Goal: Participate in discussion: Engage in conversation with other users on a specific topic

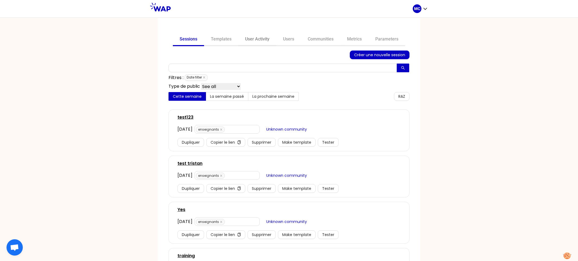
click at [265, 37] on link "User Activity" at bounding box center [257, 39] width 38 height 13
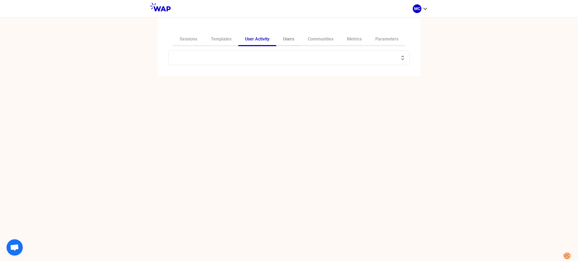
click at [282, 42] on link "Users" at bounding box center [288, 39] width 25 height 13
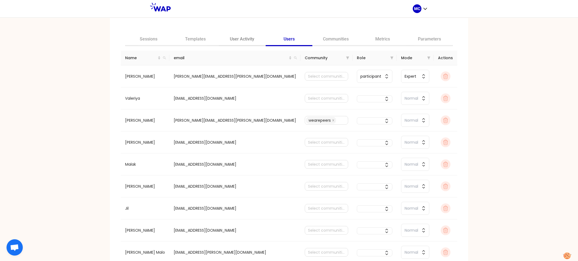
click at [247, 41] on link "User Activity" at bounding box center [242, 39] width 47 height 13
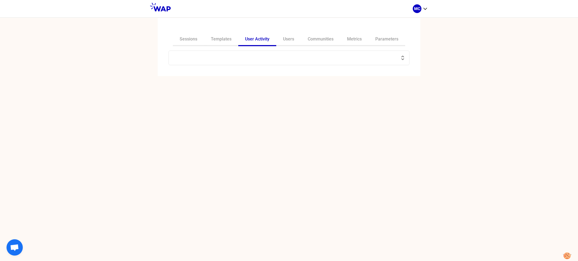
click at [266, 57] on input "text" at bounding box center [285, 58] width 227 height 8
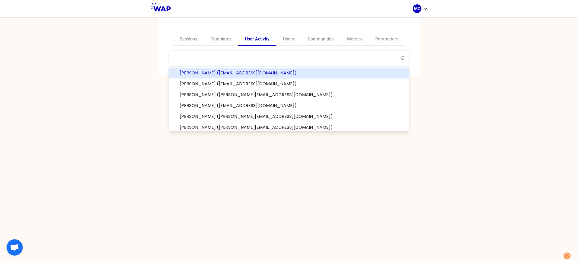
paste input "thierryalaindufour@yahoo.com"
type input "thierryalaindufour@yahoo.com"
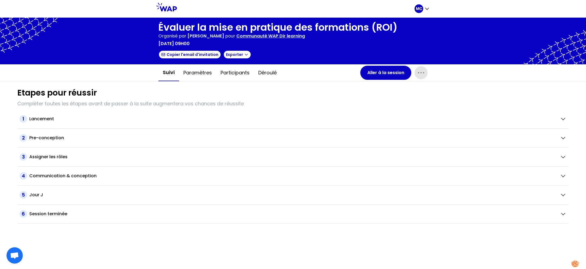
click at [420, 74] on icon "button" at bounding box center [421, 72] width 9 height 9
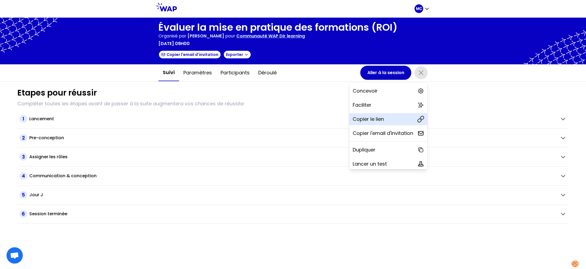
click at [382, 119] on div "Copier le lien" at bounding box center [388, 119] width 78 height 12
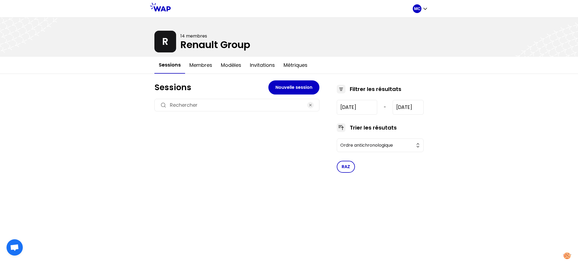
type input "[DATE]"
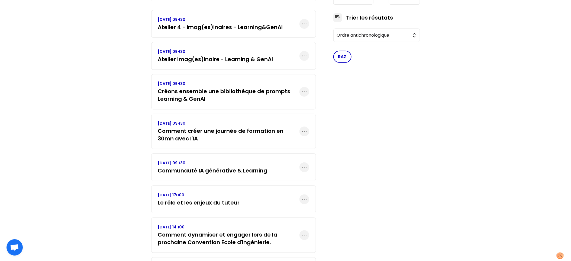
scroll to position [130, 0]
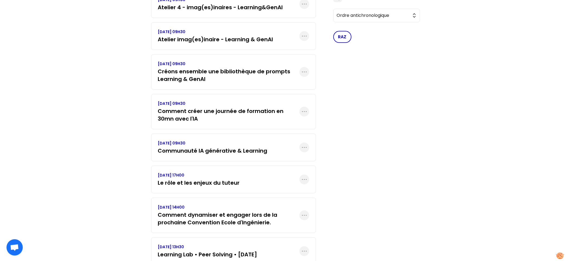
click at [440, 84] on div "MC R 14 membres Renault Group Sessions Membres Modèles Invitations Métriques Se…" at bounding box center [285, 163] width 571 height 587
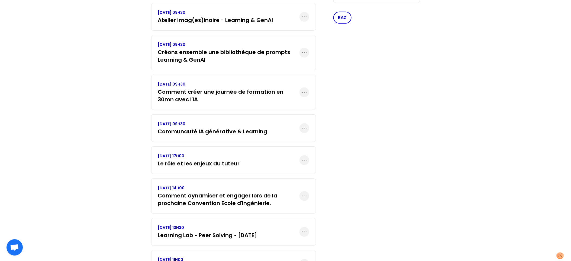
scroll to position [330, 0]
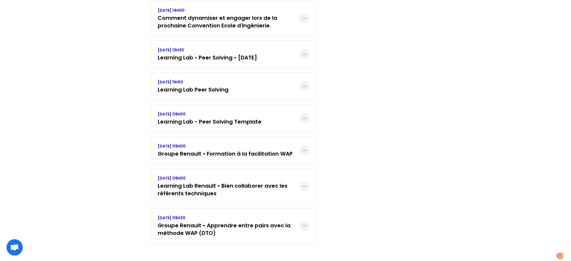
click at [229, 82] on div "VENDREDI 10 SEPTEMBRE 2021, 11H00 Learning Lab Peer Solving" at bounding box center [233, 86] width 165 height 28
click at [223, 86] on h3 "Learning Lab Peer Solving" at bounding box center [193, 90] width 71 height 8
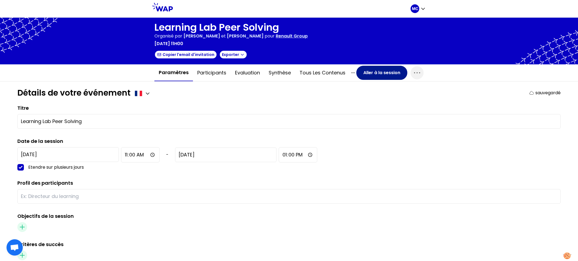
click at [361, 72] on button "Aller à la session" at bounding box center [381, 73] width 51 height 14
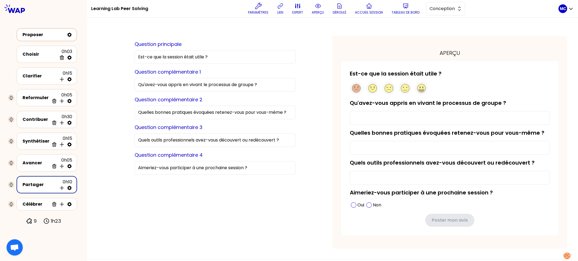
click at [40, 35] on div "Proposer" at bounding box center [44, 34] width 42 height 7
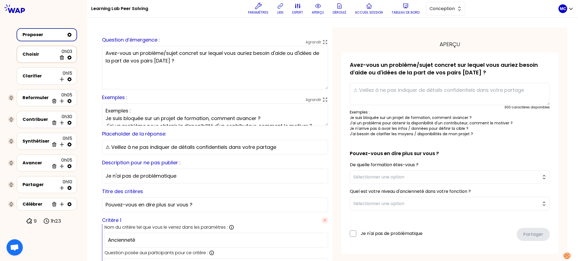
click at [37, 50] on div "Choisir 0h03 Supprimer" at bounding box center [46, 54] width 51 height 12
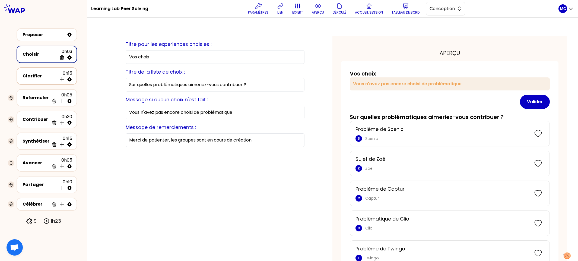
click at [40, 73] on div "Clarifier" at bounding box center [40, 76] width 34 height 7
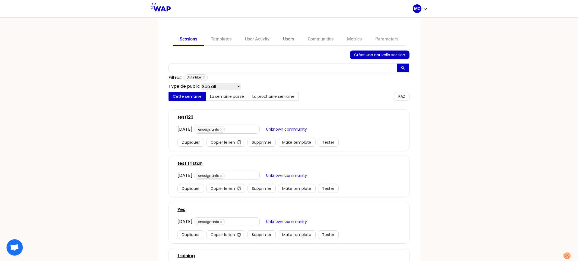
click at [294, 35] on link "Users" at bounding box center [288, 39] width 25 height 13
click at [326, 37] on link "Communities" at bounding box center [320, 39] width 39 height 13
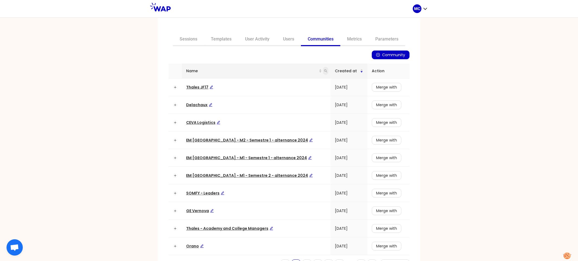
click at [323, 72] on span at bounding box center [325, 71] width 5 height 8
type input "dir"
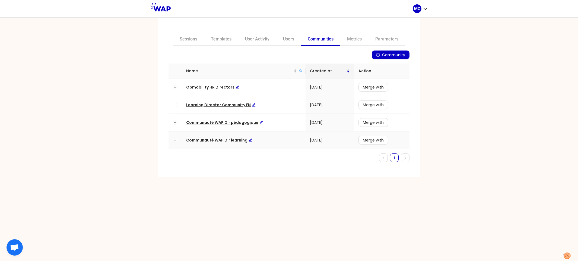
click at [216, 143] on td "Communauté WAP Dir learning" at bounding box center [244, 140] width 124 height 18
click at [219, 136] on td "Communauté WAP Dir learning" at bounding box center [244, 140] width 124 height 18
click at [219, 138] on span "Communauté WAP Dir learning" at bounding box center [219, 139] width 66 height 5
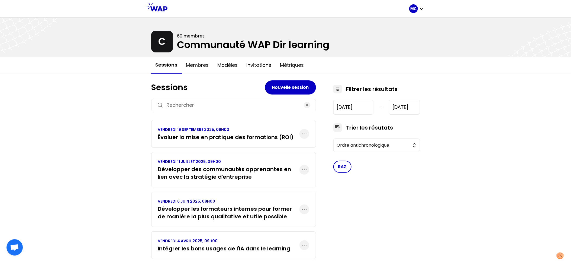
click at [229, 176] on h3 "Développer des communautés apprenantes en lien avec la stratégie d'entreprise" at bounding box center [229, 172] width 142 height 15
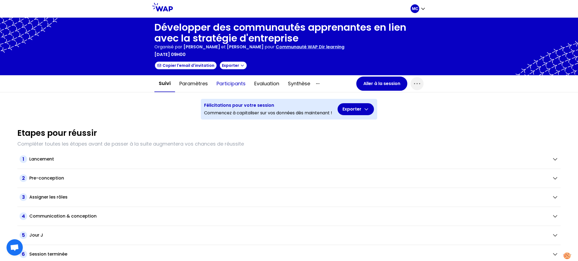
click at [219, 87] on button "Participants" at bounding box center [231, 83] width 38 height 16
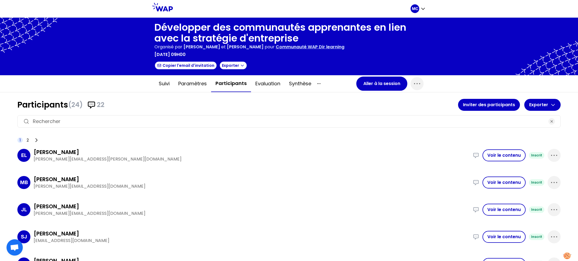
click at [128, 100] on h1 "Participants (24) 22" at bounding box center [237, 105] width 440 height 10
click at [389, 87] on button "Aller à la session" at bounding box center [381, 83] width 51 height 14
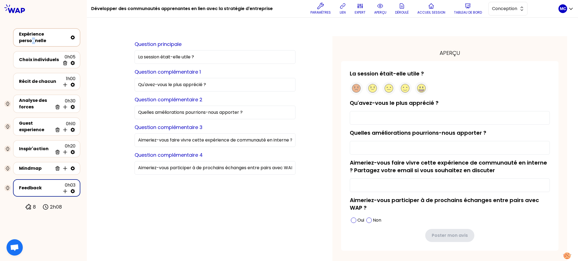
click at [33, 43] on div "Expérience personnelle" at bounding box center [43, 37] width 49 height 13
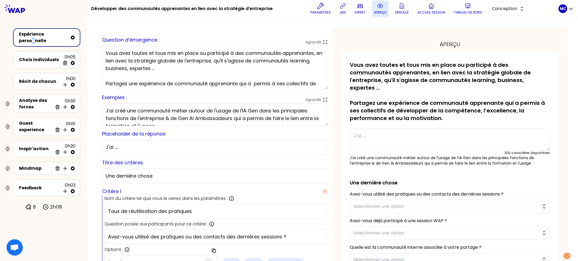
click at [385, 8] on button "aperçu" at bounding box center [380, 9] width 17 height 16
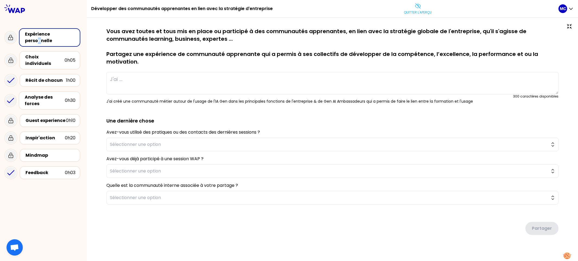
type textarea "J’ai cree une communaute de community leaders pour partager bonnes pratiques en…"
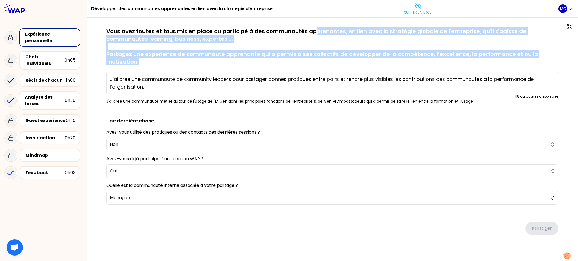
drag, startPoint x: 312, startPoint y: 28, endPoint x: 312, endPoint y: 67, distance: 38.8
click at [312, 67] on div "sauvegardé Vous avez toutes et tous mis en place ou participé à des communautés…" at bounding box center [332, 65] width 452 height 76
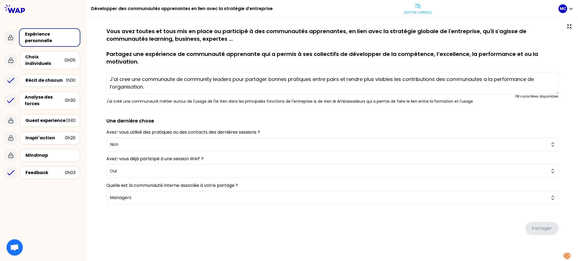
click at [312, 67] on div "sauvegardé Vous avez toutes et tous mis en place ou participé à des communautés…" at bounding box center [332, 65] width 452 height 76
click at [290, 143] on span "Non" at bounding box center [328, 144] width 437 height 7
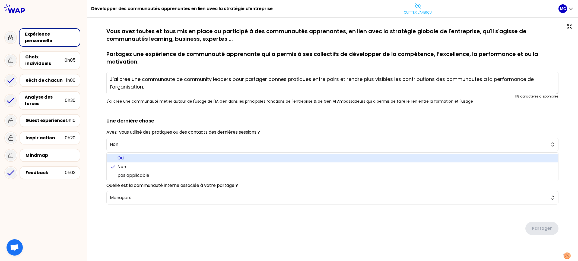
click at [284, 156] on span "Oui" at bounding box center [335, 158] width 436 height 7
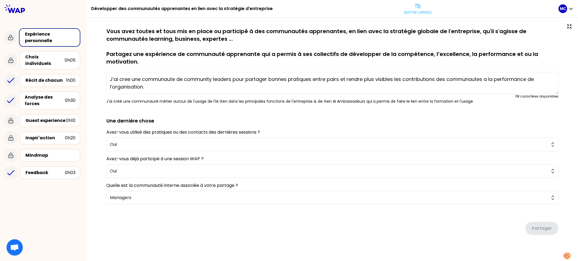
click at [300, 113] on h2 "Une dernière chose" at bounding box center [332, 116] width 452 height 16
click at [44, 54] on div "Choix individuels 0h05" at bounding box center [49, 60] width 51 height 13
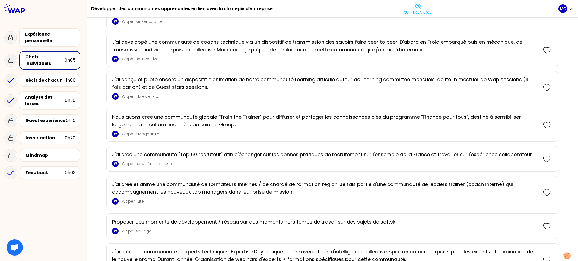
scroll to position [439, 0]
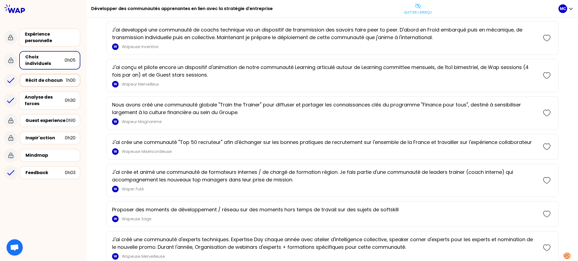
click at [60, 77] on div "Récit de chacun" at bounding box center [45, 80] width 40 height 7
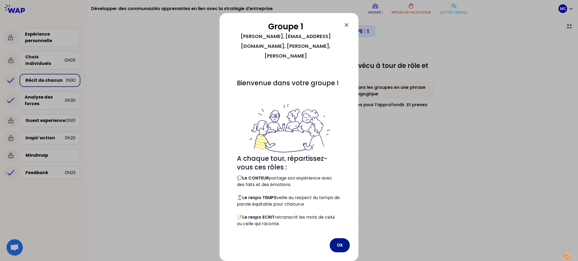
click at [340, 245] on button "Ok" at bounding box center [340, 245] width 20 height 14
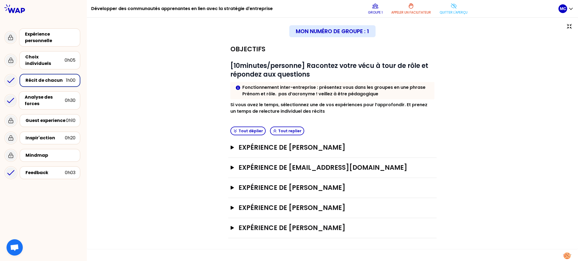
drag, startPoint x: 202, startPoint y: 58, endPoint x: 493, endPoint y: 133, distance: 300.7
click at [477, 144] on div "Objectifs # [10minutes/personne] Racontez votre vécu à tour de rôle et répondez…" at bounding box center [332, 138] width 469 height 199
click at [502, 126] on div "Objectifs # [10minutes/personne] Racontez votre vécu à tour de rôle et répondez…" at bounding box center [332, 138] width 469 height 199
click at [306, 145] on h3 "Expérience de Edith Lemieux" at bounding box center [326, 147] width 177 height 9
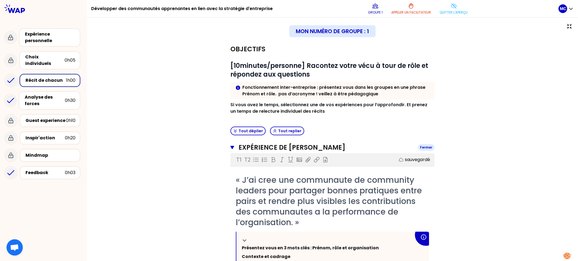
click at [326, 145] on h3 "Expérience de Edith Lemieux" at bounding box center [325, 147] width 175 height 9
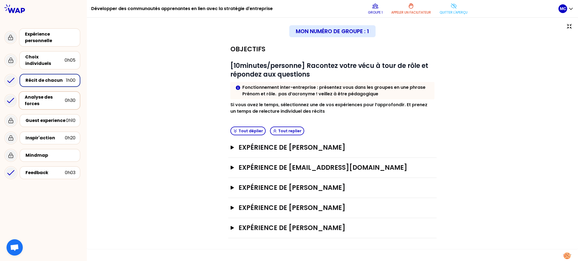
click at [26, 101] on div "Analyse des forces 0h30" at bounding box center [50, 100] width 62 height 18
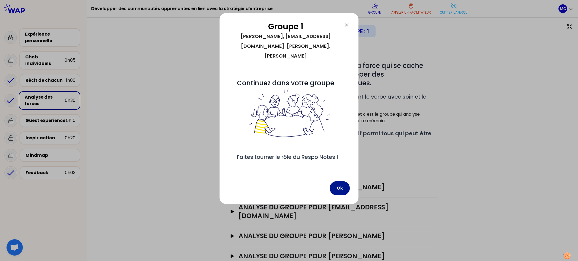
click at [344, 185] on button "Ok" at bounding box center [340, 188] width 20 height 14
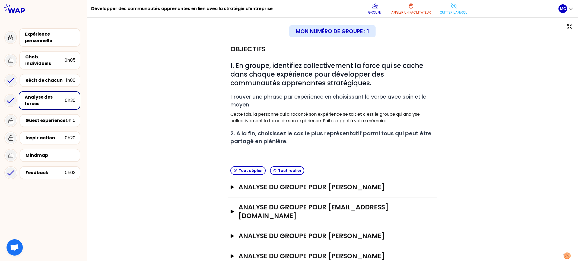
click at [457, 162] on div "Objectifs # 1. En groupe, identifiez collectivement la force qui se cache dans …" at bounding box center [332, 162] width 469 height 247
click at [351, 186] on h3 "analyse du groupe pour Edith Lemieux" at bounding box center [326, 187] width 177 height 9
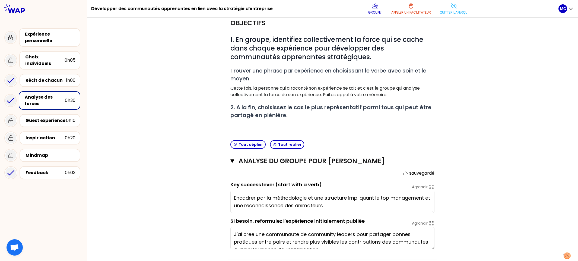
scroll to position [27, 0]
click at [382, 233] on textarea "J’ai cree une communaute de community leaders pour partager bonnes pratiques en…" at bounding box center [332, 237] width 204 height 22
click at [308, 202] on textarea "Encadrer par la méthodologie et une structure impliquant le top management et u…" at bounding box center [332, 200] width 204 height 22
click at [355, 205] on textarea "Encadrer par la méthodologie et une structure impliquant le top management et u…" at bounding box center [332, 200] width 204 height 22
drag, startPoint x: 370, startPoint y: 205, endPoint x: 201, endPoint y: 179, distance: 171.0
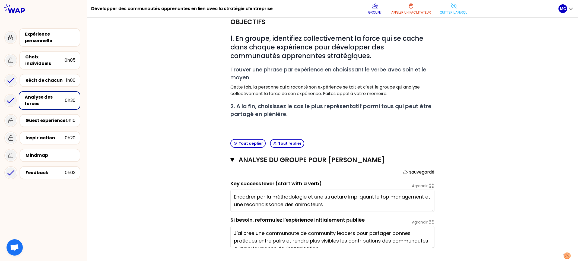
click at [201, 179] on div "Objectifs # 1. En groupe, identifiez collectivement la force qui se cache dans …" at bounding box center [332, 179] width 469 height 335
click at [51, 114] on div "Guest experience 0h10" at bounding box center [50, 120] width 61 height 13
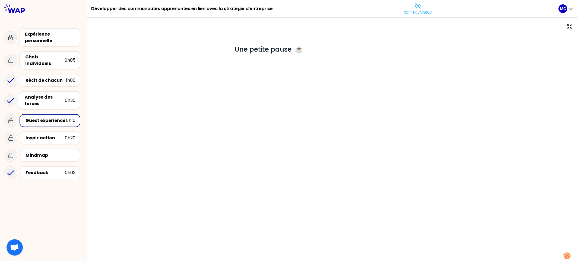
drag, startPoint x: 189, startPoint y: 42, endPoint x: 447, endPoint y: 62, distance: 258.4
click at [447, 62] on div "# Une petite pause ☕️" at bounding box center [332, 49] width 469 height 44
click at [43, 135] on div "Inspir'action" at bounding box center [44, 138] width 39 height 7
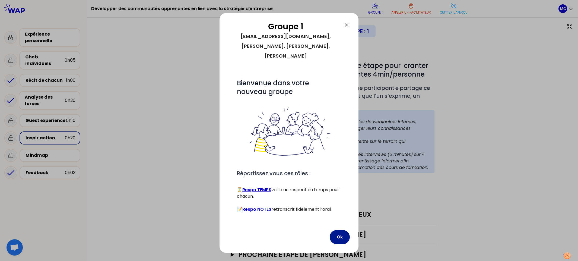
click at [342, 230] on button "Ok" at bounding box center [340, 237] width 20 height 14
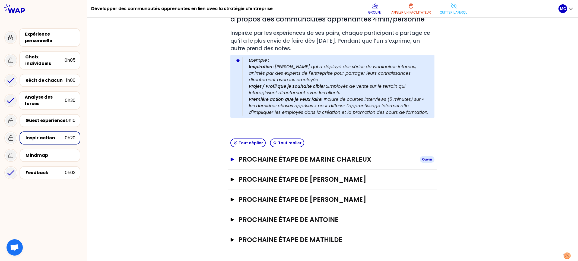
click at [349, 158] on h3 "Prochaine étape de Marine Charleux" at bounding box center [326, 159] width 177 height 9
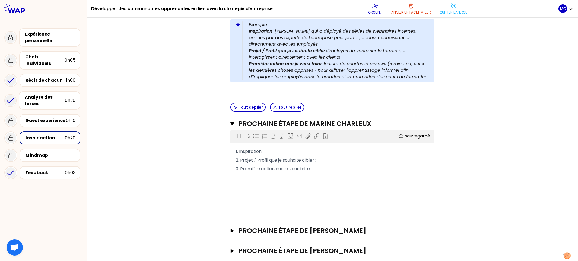
scroll to position [108, 0]
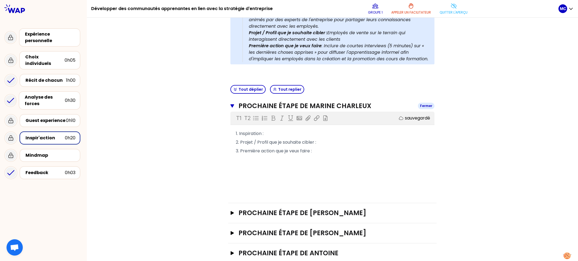
click at [346, 105] on h3 "Prochaine étape de Marine Charleux" at bounding box center [325, 105] width 175 height 9
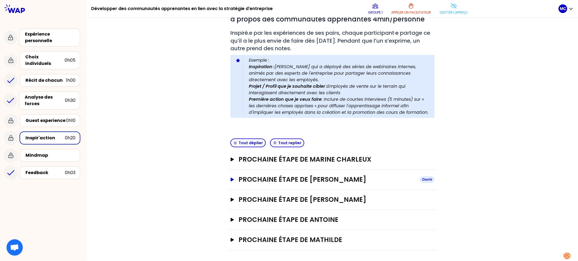
click at [316, 175] on h3 "Prochaine étape de Natasha" at bounding box center [326, 179] width 177 height 9
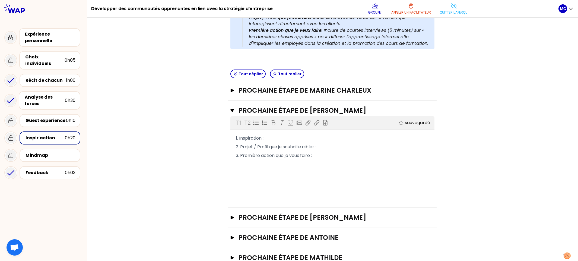
scroll to position [143, 0]
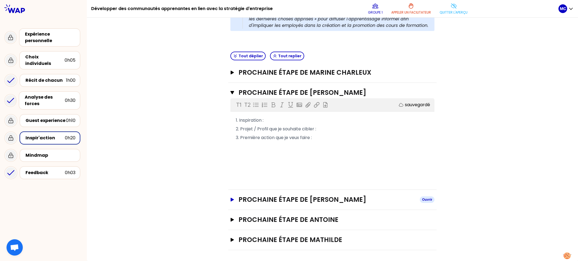
click at [323, 198] on h3 "Prochaine étape de Jérémy" at bounding box center [326, 199] width 177 height 9
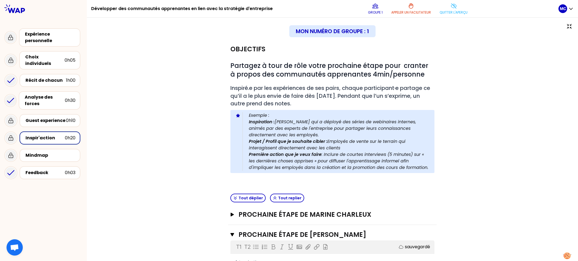
scroll to position [229, 0]
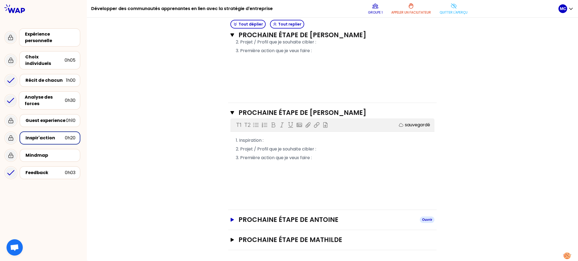
click at [337, 221] on h3 "Prochaine étape de Antoine" at bounding box center [326, 219] width 177 height 9
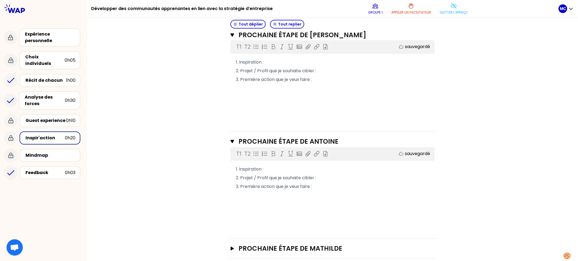
scroll to position [317, 0]
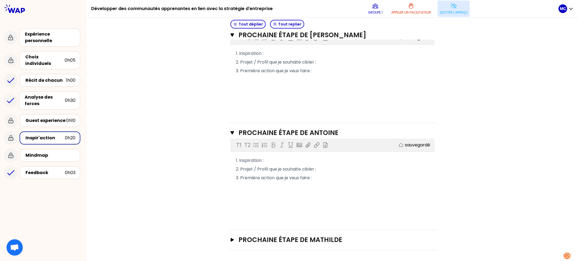
drag, startPoint x: 466, startPoint y: 17, endPoint x: 462, endPoint y: 11, distance: 8.1
click at [461, 10] on p "Quitter l'aperçu" at bounding box center [453, 12] width 28 height 4
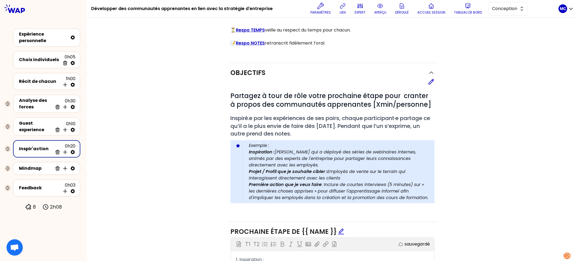
scroll to position [0, 0]
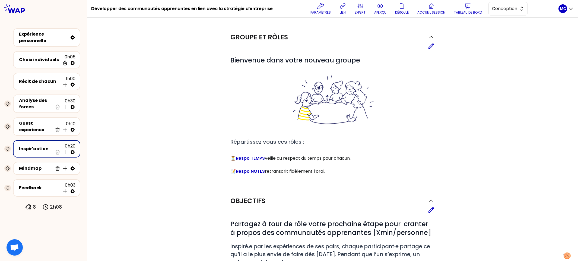
drag, startPoint x: 496, startPoint y: 15, endPoint x: 497, endPoint y: 22, distance: 7.1
click at [496, 24] on div "Développer des communautés apprenantes en lien avec la stratégie d'entreprise P…" at bounding box center [332, 130] width 491 height 261
click at [506, 9] on span "Conception" at bounding box center [504, 8] width 24 height 7
click at [503, 28] on span "Facilitation" at bounding box center [510, 31] width 23 height 7
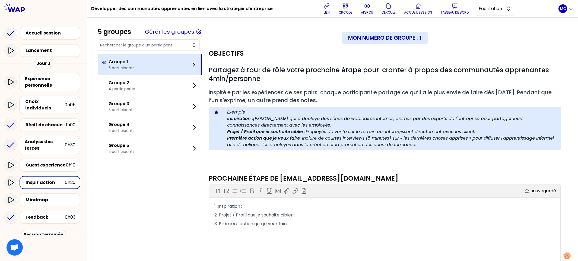
click at [146, 69] on div "Groupe 1 5 participants" at bounding box center [150, 64] width 104 height 21
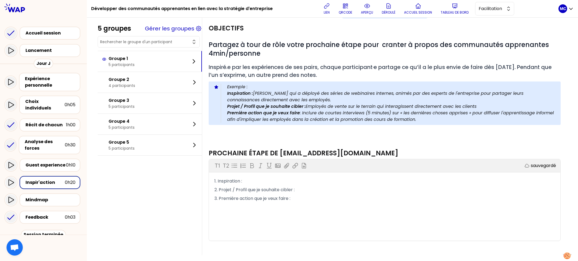
scroll to position [30, 0]
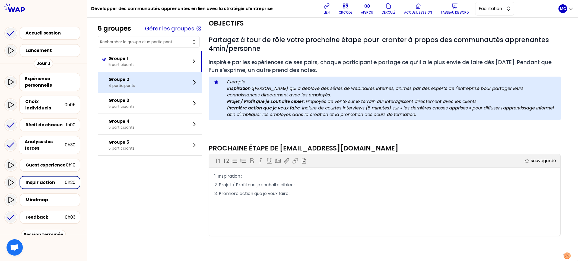
click at [135, 78] on p "Groupe 2" at bounding box center [121, 79] width 27 height 7
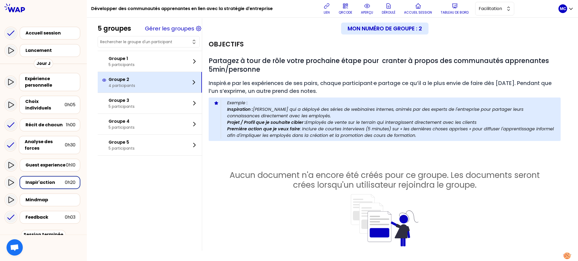
scroll to position [10, 0]
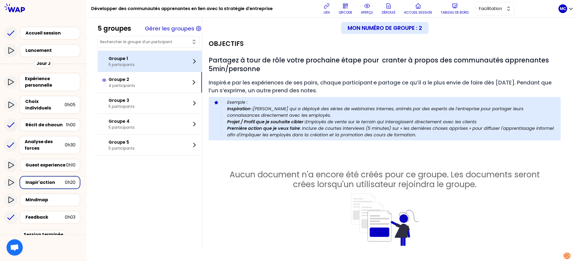
click at [161, 63] on div "Groupe 1 5 participants" at bounding box center [150, 61] width 104 height 21
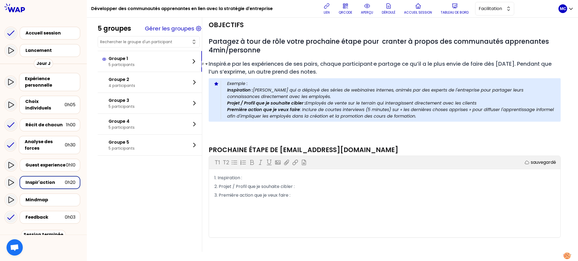
scroll to position [30, 0]
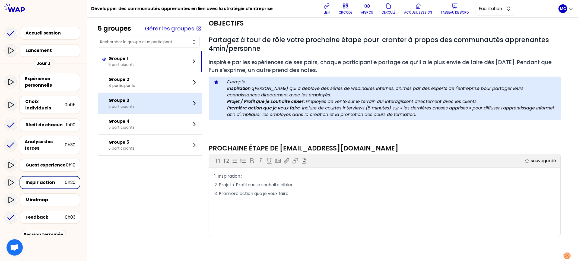
click at [152, 113] on div "Groupe 3 5 participants" at bounding box center [150, 103] width 104 height 21
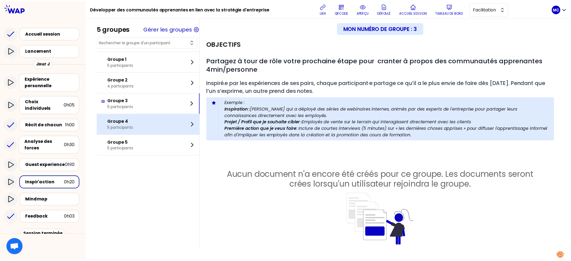
scroll to position [0, 0]
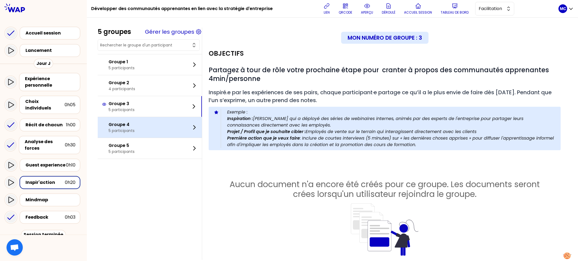
click at [151, 121] on div "Groupe 4 5 participants" at bounding box center [150, 127] width 104 height 21
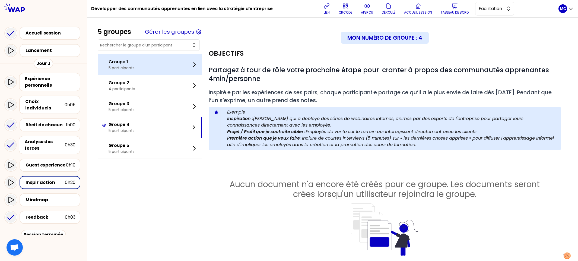
click at [142, 62] on div "Groupe 1 5 participants" at bounding box center [150, 64] width 104 height 21
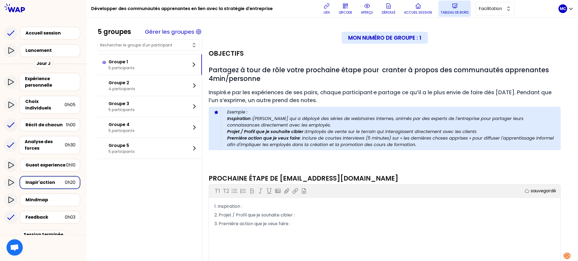
click at [468, 13] on p "Tableau de bord" at bounding box center [454, 12] width 28 height 4
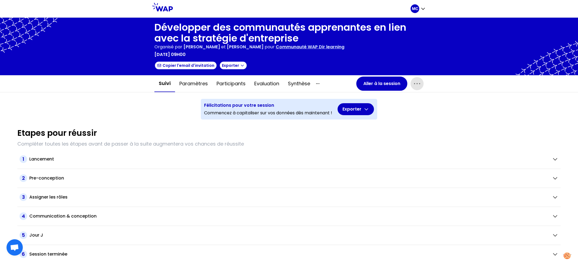
click at [410, 86] on span "button" at bounding box center [416, 83] width 13 height 13
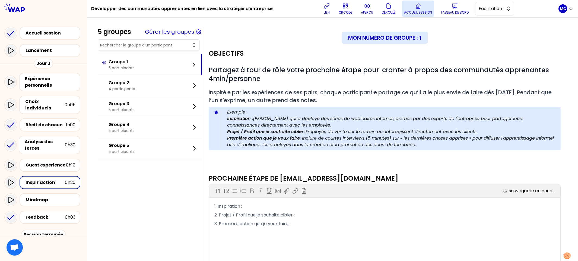
click at [434, 13] on button "Accueil session" at bounding box center [418, 9] width 32 height 16
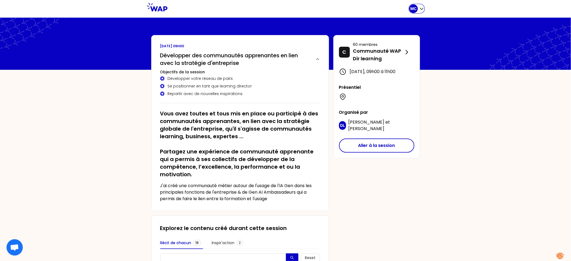
click at [419, 10] on icon "button" at bounding box center [421, 8] width 5 height 5
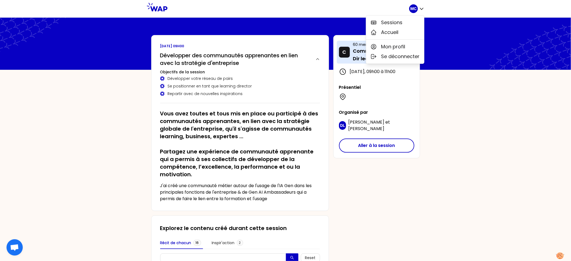
click at [347, 55] on div "C" at bounding box center [344, 52] width 11 height 11
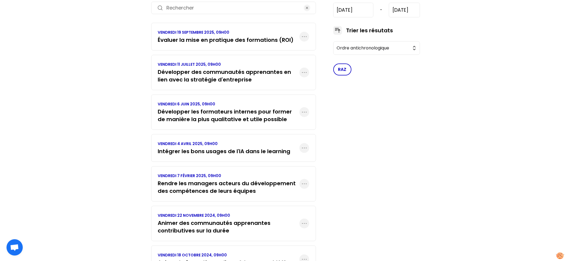
scroll to position [107, 0]
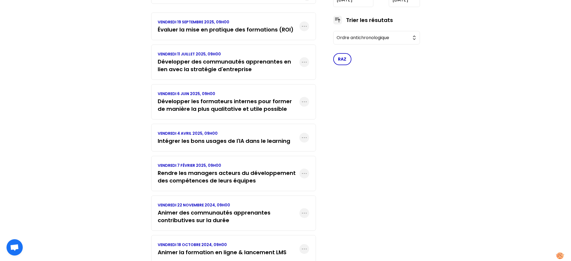
click at [254, 179] on h3 "Rendre les managers acteurs du développement des compétences de leurs équipes" at bounding box center [229, 176] width 142 height 15
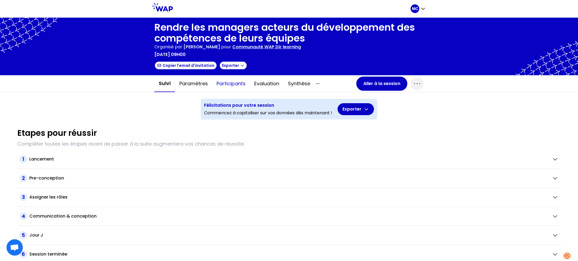
click at [234, 84] on button "Participants" at bounding box center [231, 83] width 38 height 16
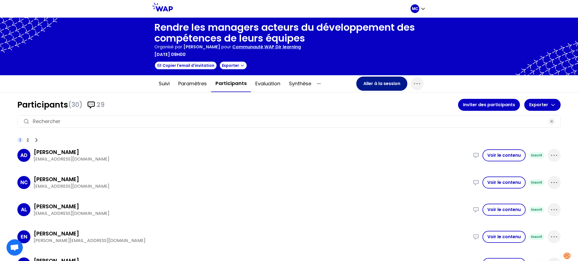
click at [356, 87] on button "Aller à la session" at bounding box center [381, 83] width 51 height 14
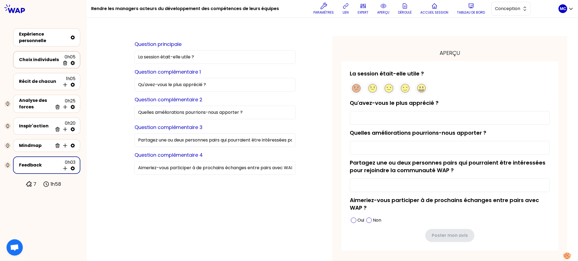
click at [25, 62] on div "Choix individuels" at bounding box center [39, 59] width 41 height 7
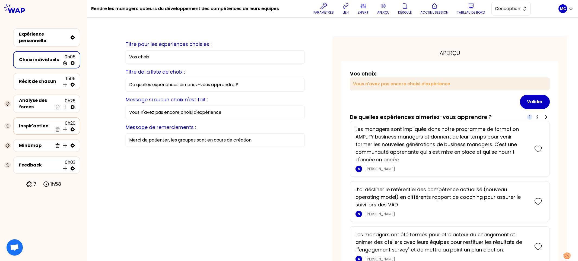
click at [38, 142] on div "Mindmap Supprimer Insérer une activité en dessous" at bounding box center [47, 146] width 58 height 8
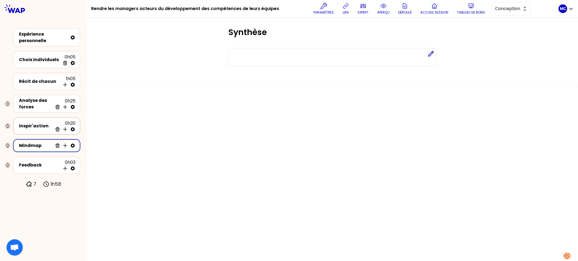
click at [43, 127] on div "Inspir'action" at bounding box center [36, 126] width 34 height 7
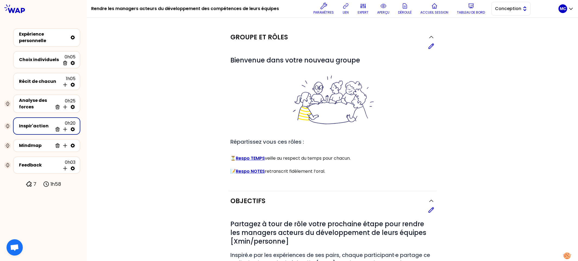
click at [511, 6] on span "Conception" at bounding box center [507, 8] width 24 height 7
click at [505, 29] on span "Facilitation" at bounding box center [513, 31] width 23 height 7
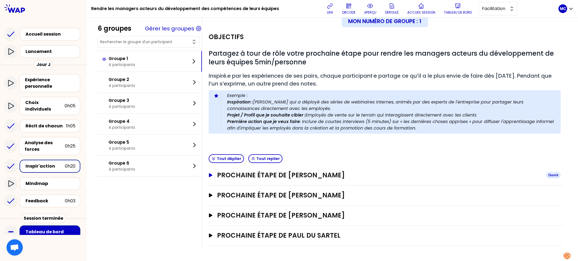
click at [329, 173] on h3 "Prochaine étape de Julie Rosay" at bounding box center [379, 175] width 324 height 9
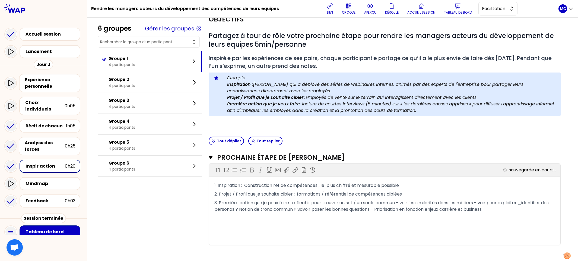
scroll to position [105, 0]
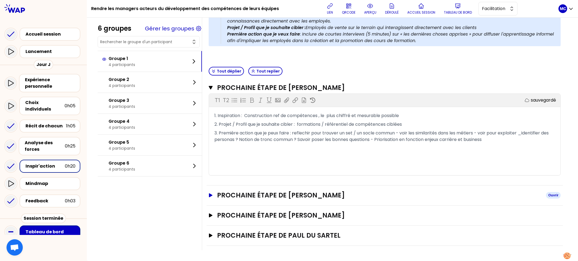
click at [334, 196] on h3 "Prochaine étape de antoinette MARTIN-LISE" at bounding box center [379, 195] width 324 height 9
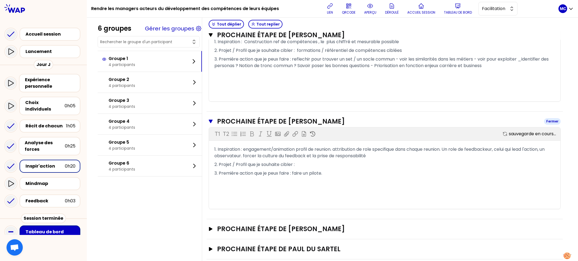
scroll to position [192, 0]
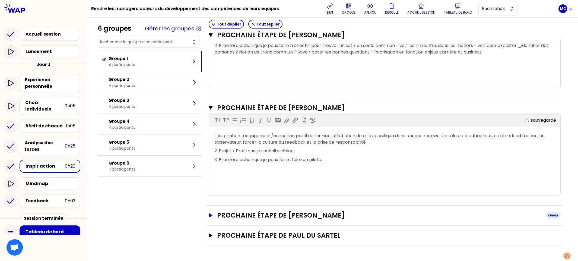
click at [328, 213] on h3 "Prochaine étape de Vincent Menoret" at bounding box center [379, 215] width 324 height 9
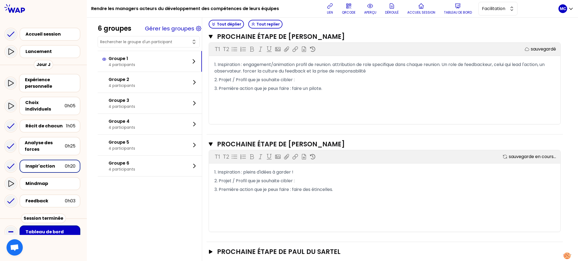
scroll to position [280, 0]
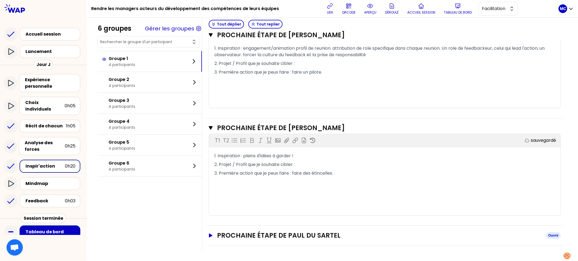
click at [330, 236] on h3 "Prochaine étape de Paul du Sartel" at bounding box center [379, 235] width 324 height 9
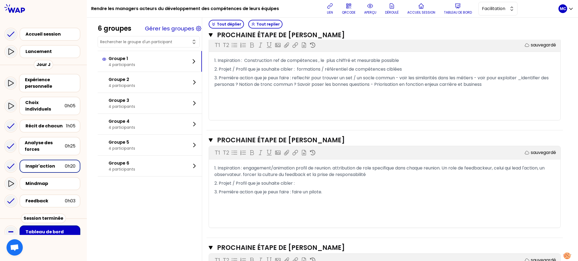
scroll to position [0, 0]
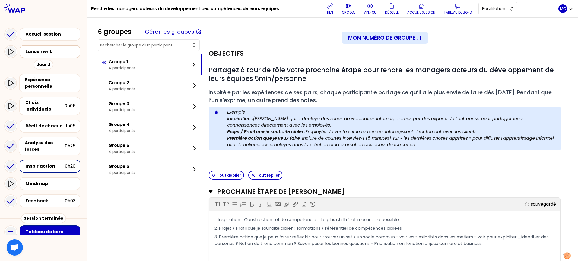
click at [58, 51] on div "Lancement" at bounding box center [51, 51] width 52 height 7
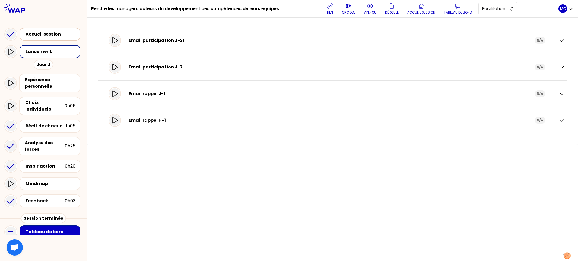
drag, startPoint x: 57, startPoint y: 38, endPoint x: 79, endPoint y: 30, distance: 22.9
click at [57, 37] on div "Accueil session" at bounding box center [51, 34] width 52 height 7
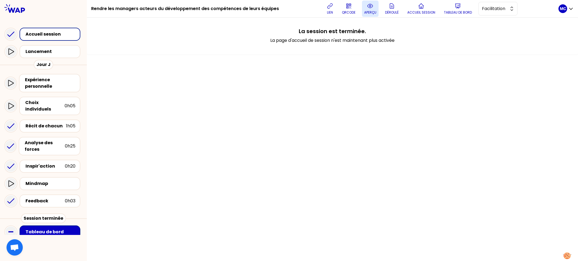
click at [364, 11] on p "aperçu" at bounding box center [370, 12] width 12 height 4
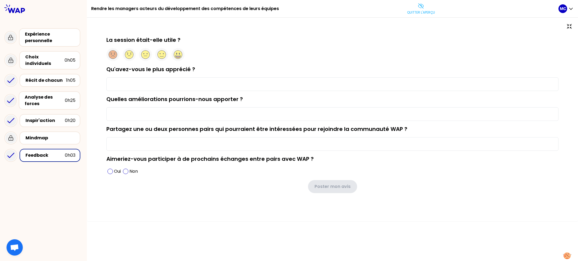
click at [273, 58] on div at bounding box center [332, 54] width 452 height 13
click at [54, 41] on div "Expérience personnelle" at bounding box center [50, 37] width 50 height 13
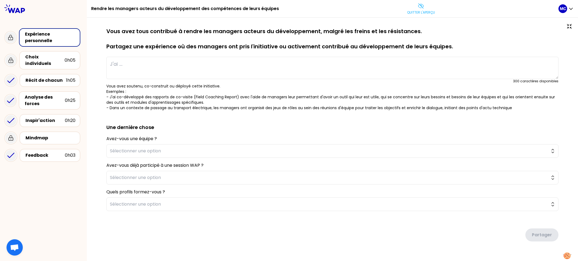
type textarea "Les managers sont impliqués dans notre programme de formation AMPLIFY business …"
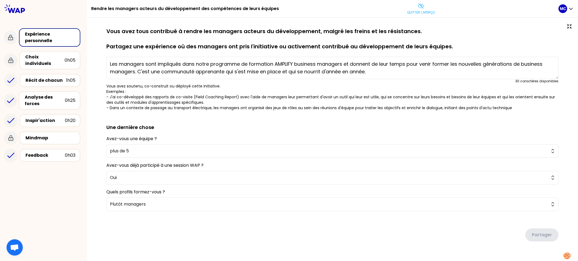
click at [225, 93] on p "Vous avez soutenu, co-construit ou déployé cette initiative. Exemples : - J'ai …" at bounding box center [332, 96] width 452 height 27
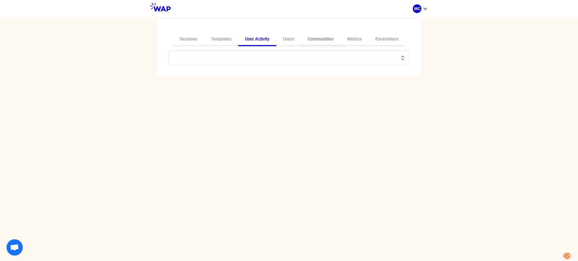
click at [314, 40] on link "Communities" at bounding box center [320, 39] width 39 height 13
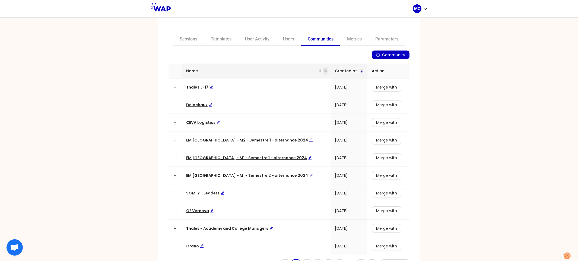
click at [324, 70] on icon "search" at bounding box center [325, 70] width 3 height 3
type input "dir"
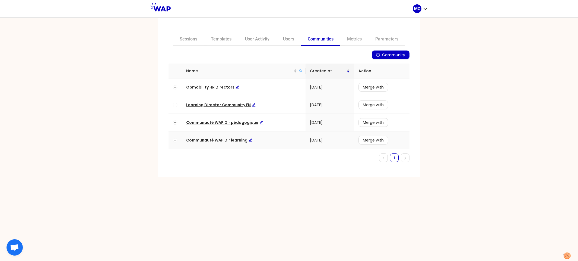
click at [199, 142] on td "Communauté WAP Dir learning" at bounding box center [244, 140] width 124 height 18
click at [201, 142] on span "Communauté WAP Dir learning" at bounding box center [219, 139] width 66 height 5
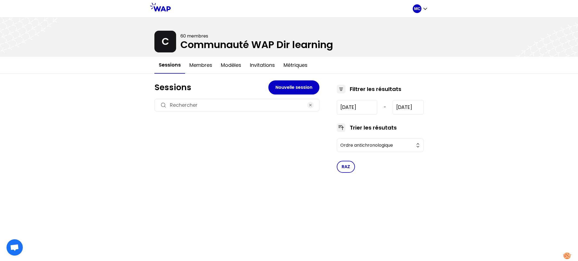
type input "[DATE]"
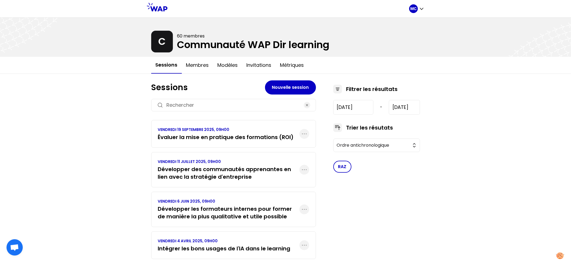
click at [201, 142] on div "[DATE] 09H00 Évaluer la mise en pratique des formations (ROI)" at bounding box center [233, 134] width 165 height 28
click at [225, 136] on h3 "Évaluer la mise en pratique des formations (ROI)" at bounding box center [226, 137] width 136 height 8
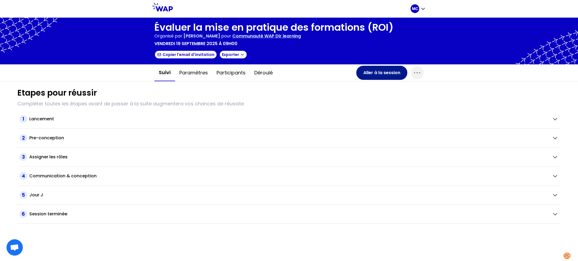
click at [383, 79] on button "Aller à la session" at bounding box center [381, 73] width 51 height 14
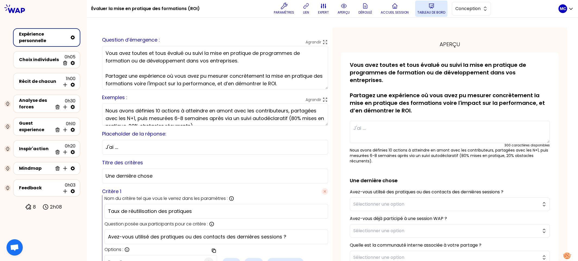
click at [430, 9] on icon at bounding box center [431, 6] width 7 height 7
click at [399, 12] on p "Accueil session" at bounding box center [395, 12] width 28 height 4
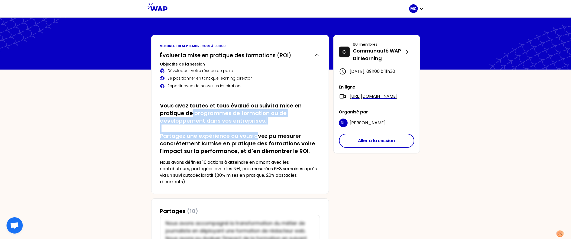
drag, startPoint x: 193, startPoint y: 112, endPoint x: 258, endPoint y: 133, distance: 68.3
click at [258, 133] on h2 "Vous avez toutes et tous évalué ou suivi la mise en pratique de programmes de f…" at bounding box center [240, 128] width 160 height 53
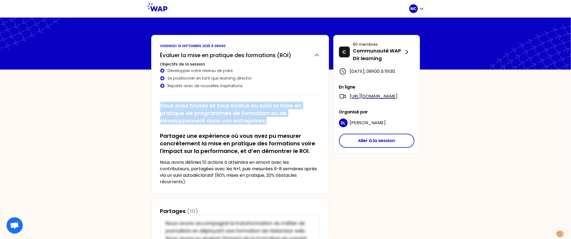
drag, startPoint x: 205, startPoint y: 104, endPoint x: 303, endPoint y: 122, distance: 99.8
click at [303, 122] on div "Vous avez toutes et tous évalué ou suivi la mise en pratique de programmes de f…" at bounding box center [240, 142] width 160 height 88
click at [302, 122] on h2 "Vous avez toutes et tous évalué ou suivi la mise en pratique de programmes de f…" at bounding box center [240, 128] width 160 height 53
